Goal: Find specific page/section: Find specific page/section

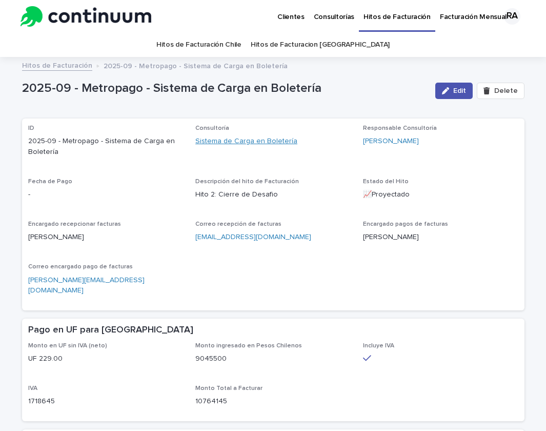
click at [272, 141] on link "Sistema de Carga en Boletería" at bounding box center [246, 141] width 102 height 11
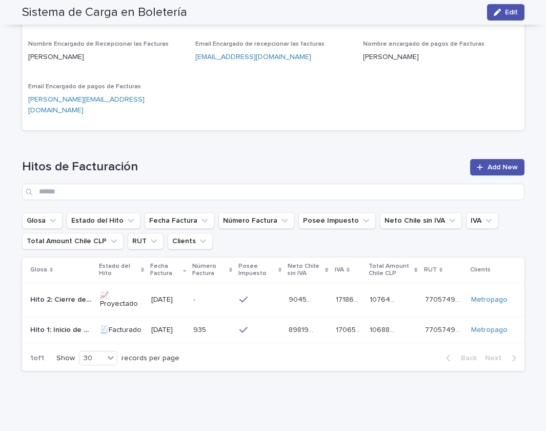
scroll to position [427, 0]
